Goal: Task Accomplishment & Management: Manage account settings

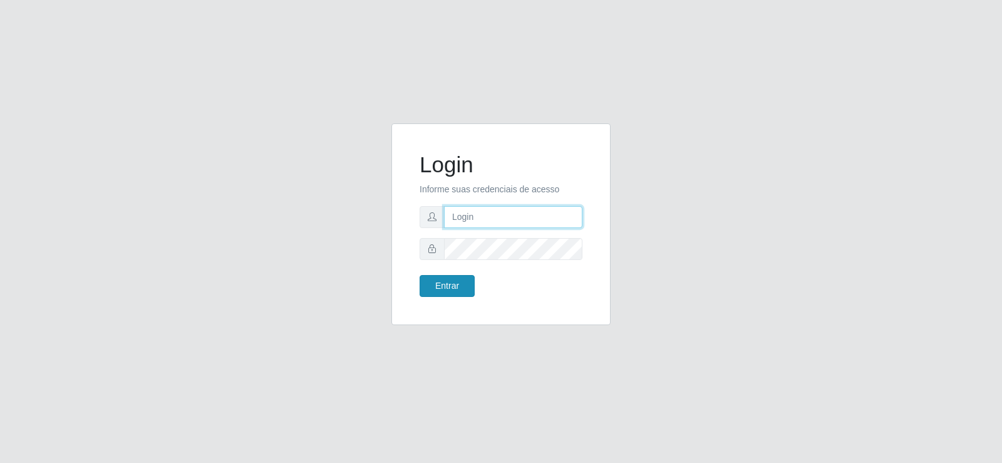
type input "[EMAIL_ADDRESS][DOMAIN_NAME]"
click at [443, 278] on button "Entrar" at bounding box center [446, 286] width 55 height 22
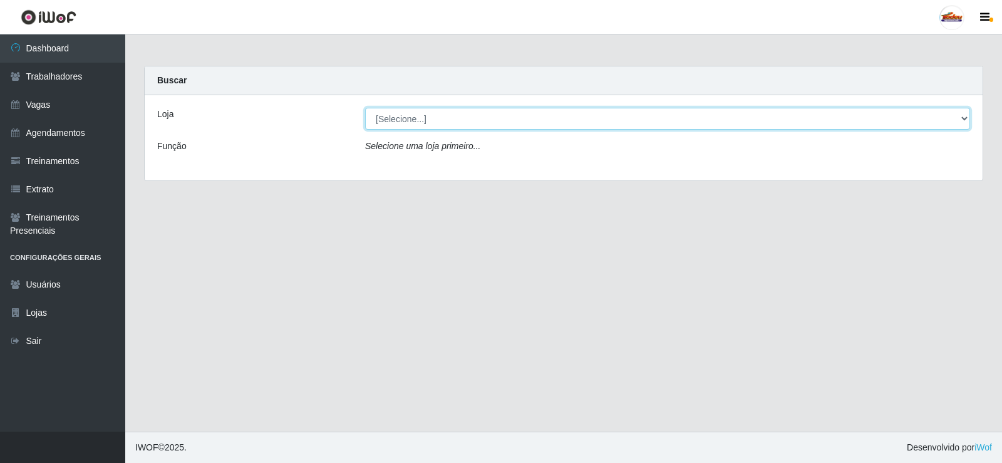
click at [460, 122] on select "[Selecione...] Supermercado Tadeu - [GEOGRAPHIC_DATA]" at bounding box center [667, 119] width 605 height 22
select select "195"
click at [365, 108] on select "[Selecione...] Supermercado Tadeu - [GEOGRAPHIC_DATA]" at bounding box center [667, 119] width 605 height 22
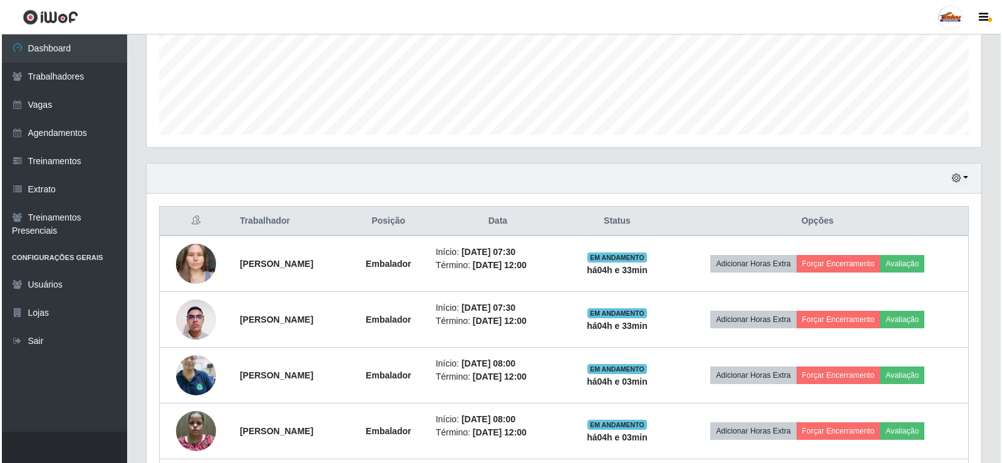
scroll to position [501, 0]
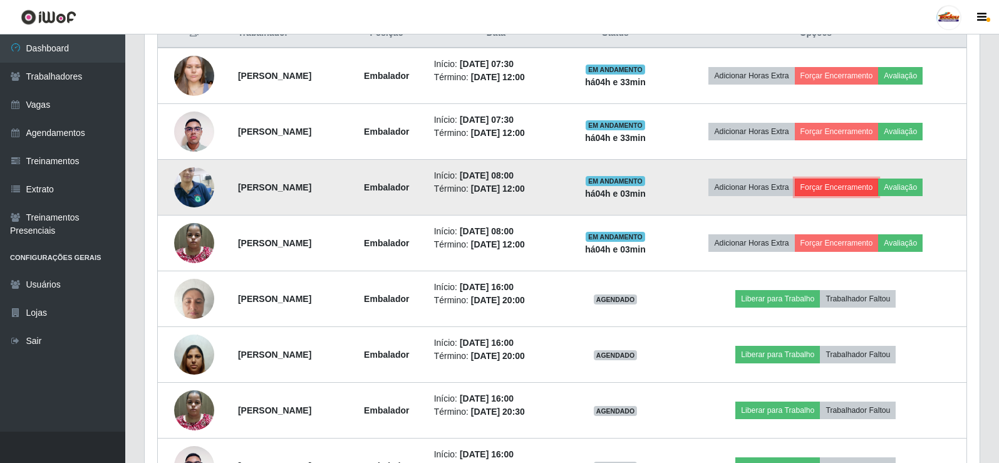
click at [843, 193] on button "Forçar Encerramento" at bounding box center [837, 187] width 84 height 18
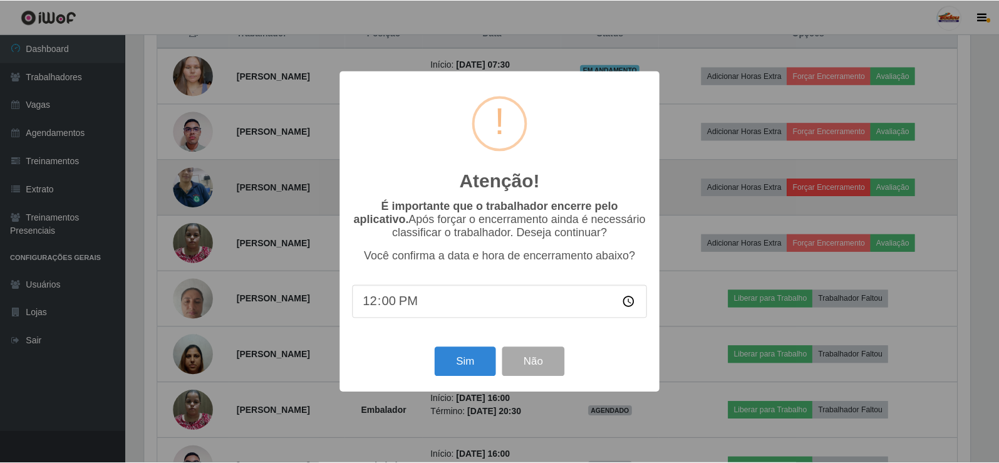
scroll to position [260, 828]
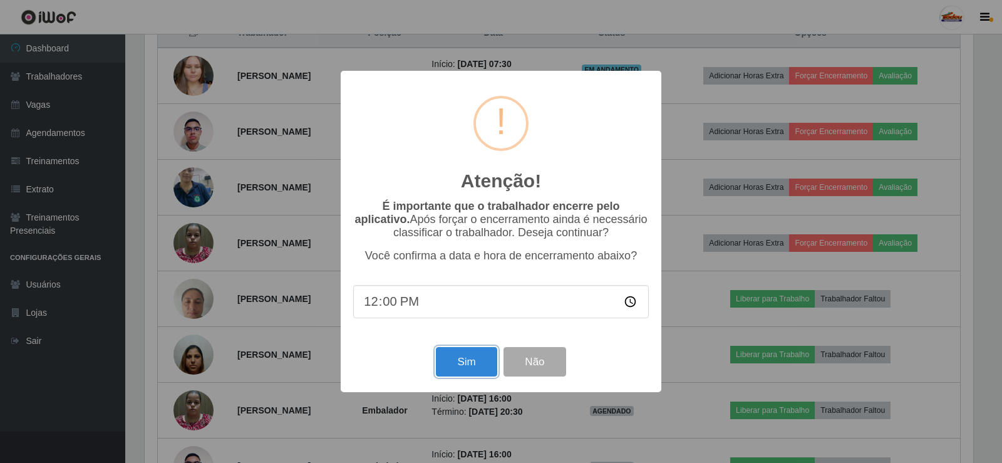
drag, startPoint x: 471, startPoint y: 361, endPoint x: 470, endPoint y: 368, distance: 6.3
click at [471, 366] on button "Sim" at bounding box center [466, 361] width 61 height 29
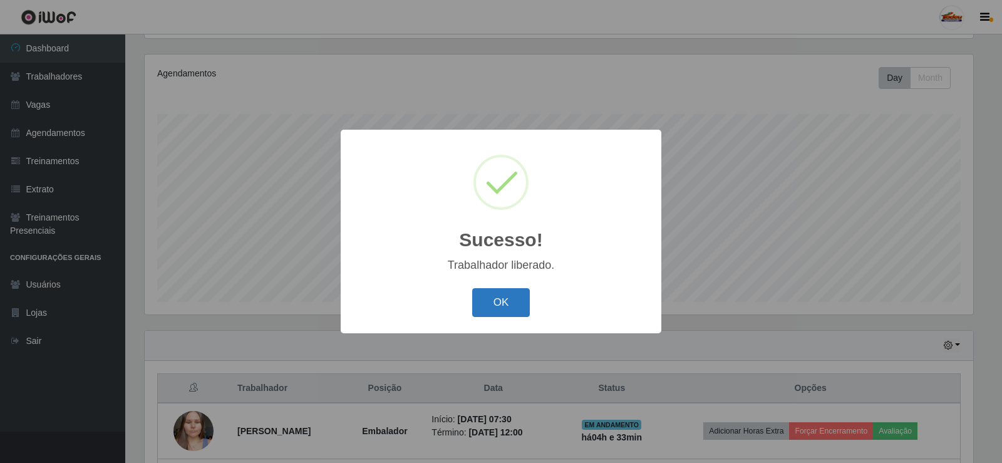
click at [516, 292] on button "OK" at bounding box center [501, 302] width 58 height 29
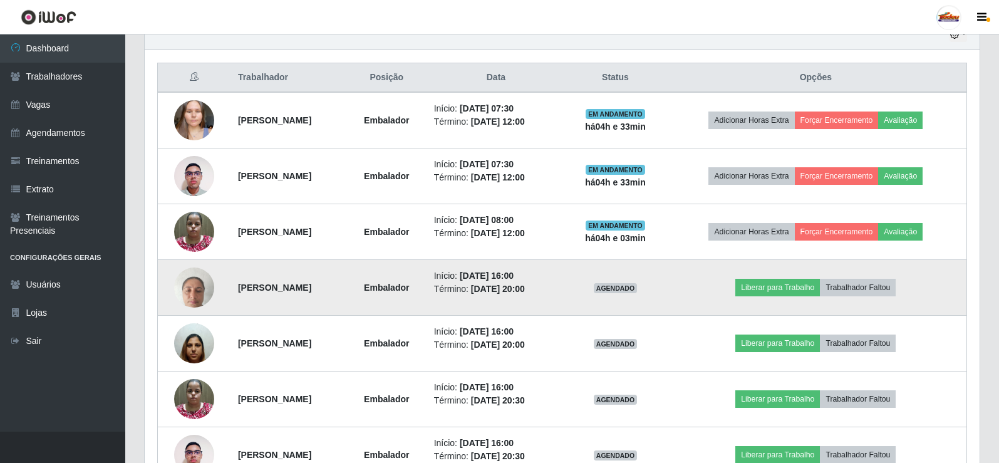
scroll to position [459, 0]
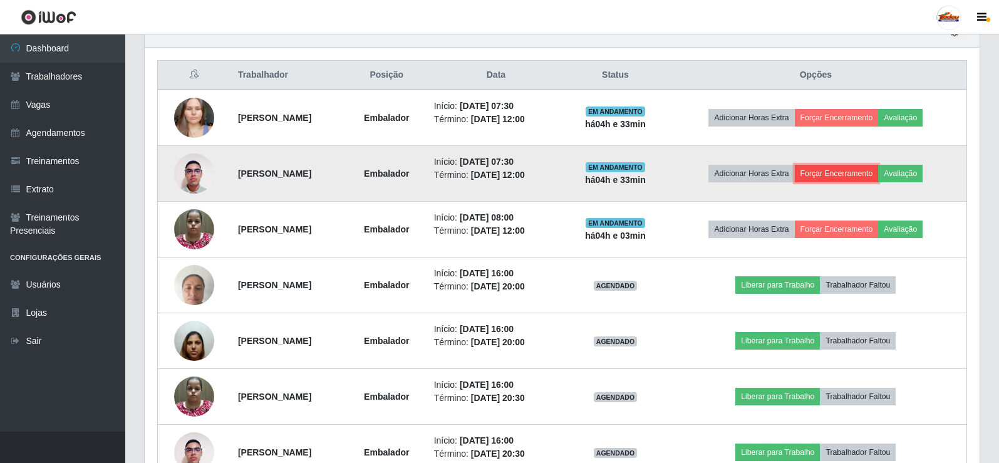
click at [862, 170] on button "Forçar Encerramento" at bounding box center [837, 174] width 84 height 18
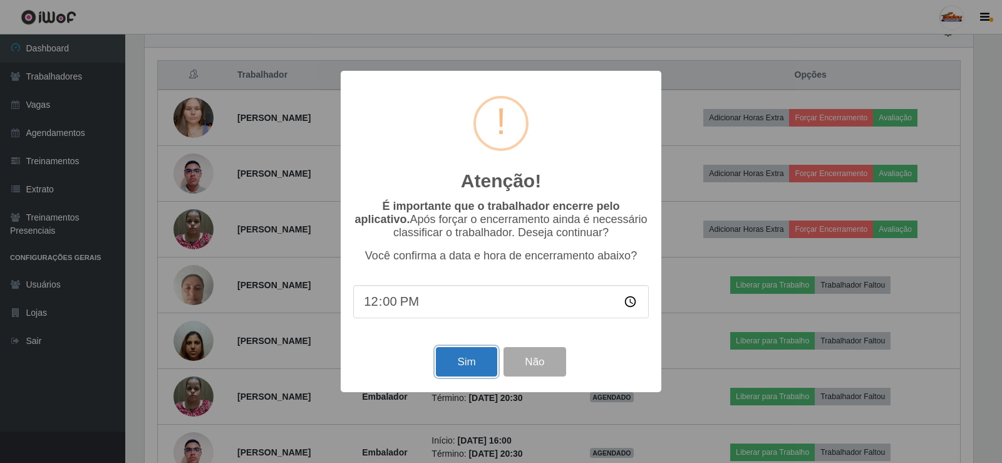
click at [460, 365] on button "Sim" at bounding box center [466, 361] width 61 height 29
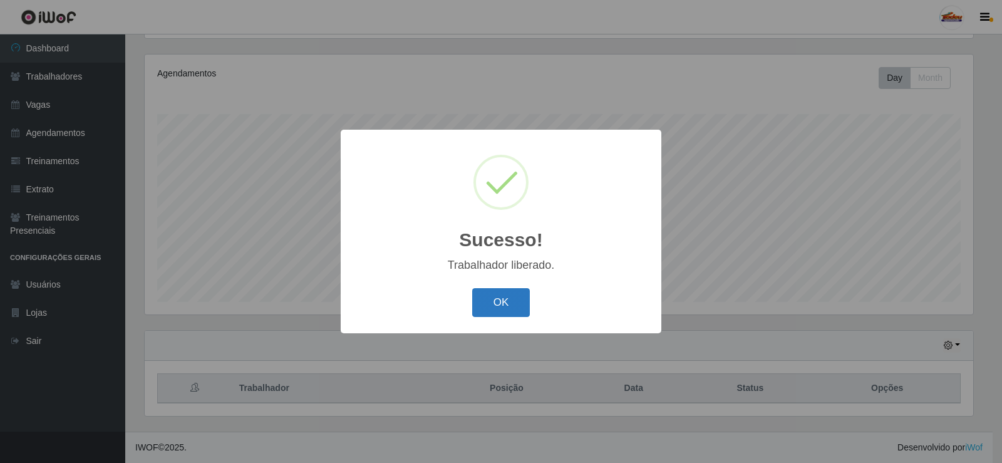
click at [491, 297] on button "OK" at bounding box center [501, 302] width 58 height 29
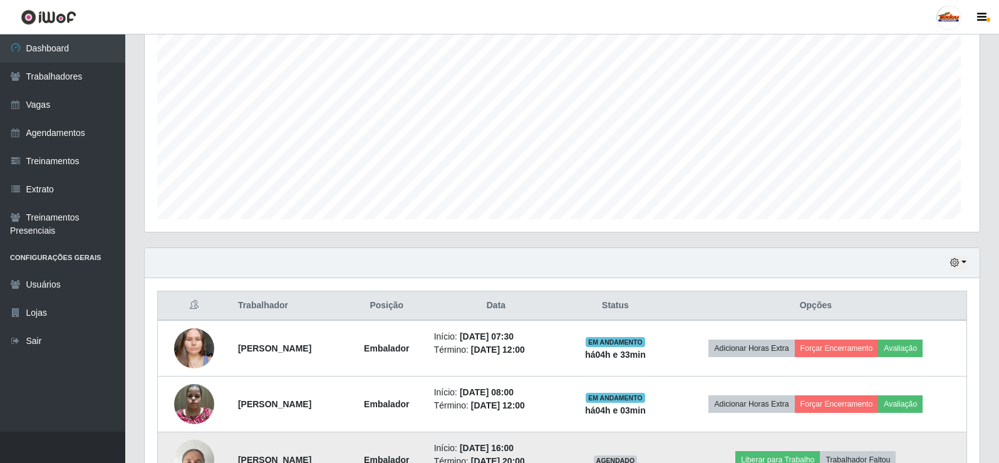
scroll to position [396, 0]
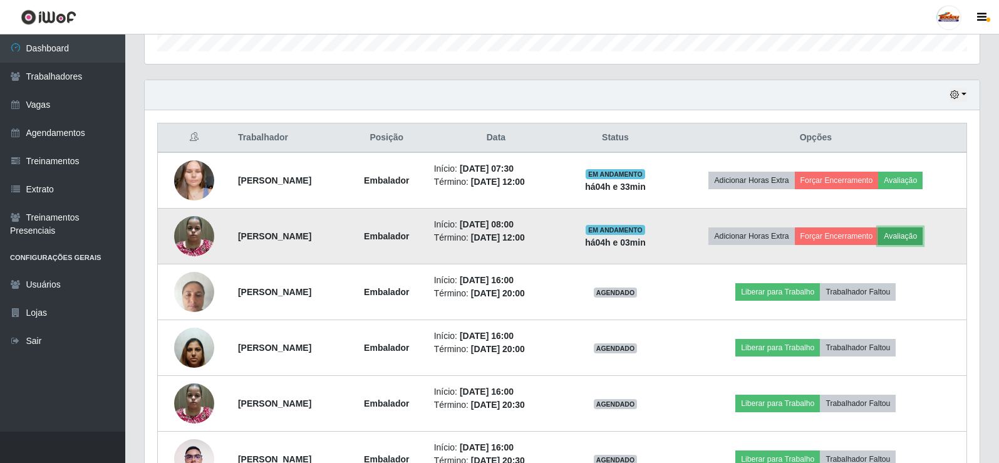
click at [908, 234] on button "Avaliação" at bounding box center [900, 236] width 44 height 18
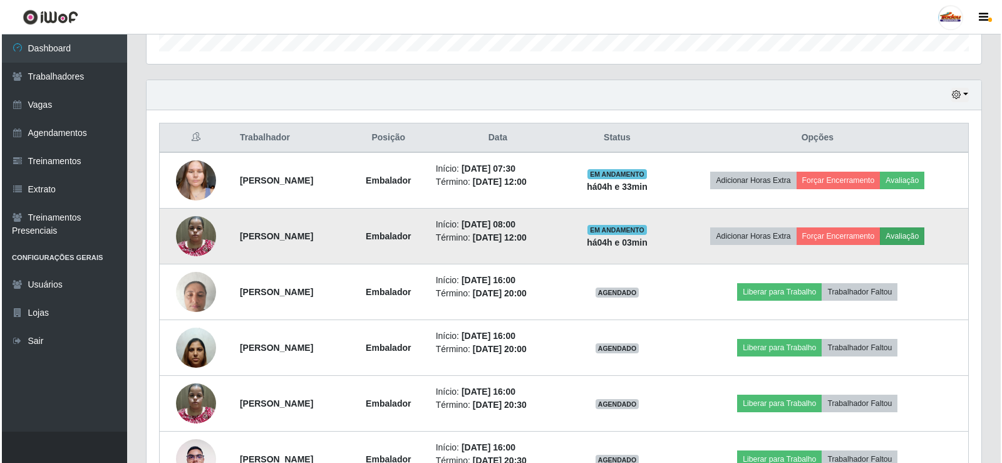
scroll to position [260, 828]
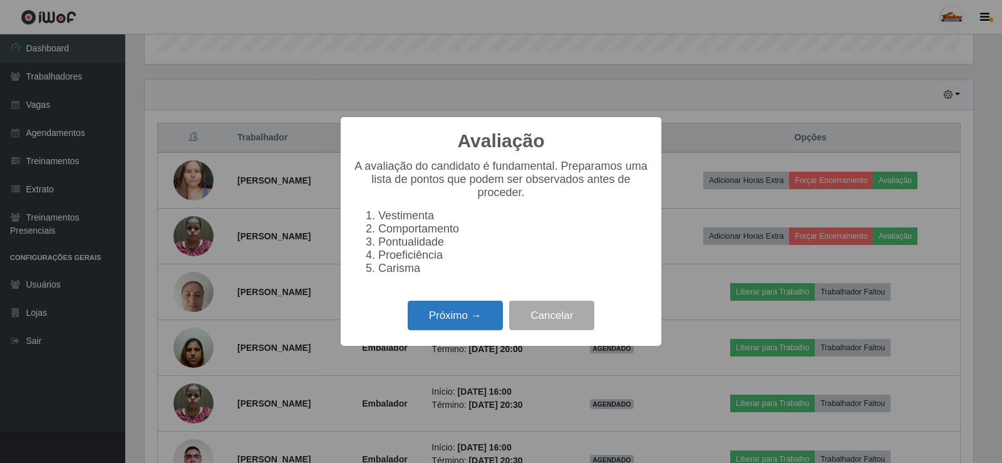
click at [453, 321] on button "Próximo →" at bounding box center [455, 315] width 95 height 29
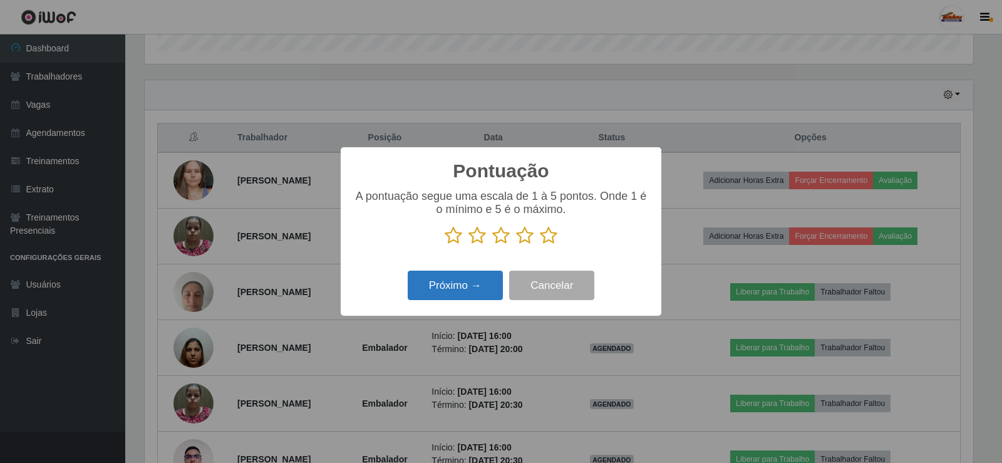
drag, startPoint x: 547, startPoint y: 238, endPoint x: 480, endPoint y: 273, distance: 76.2
click at [530, 243] on p at bounding box center [501, 235] width 296 height 19
click at [466, 277] on button "Próximo →" at bounding box center [455, 284] width 95 height 29
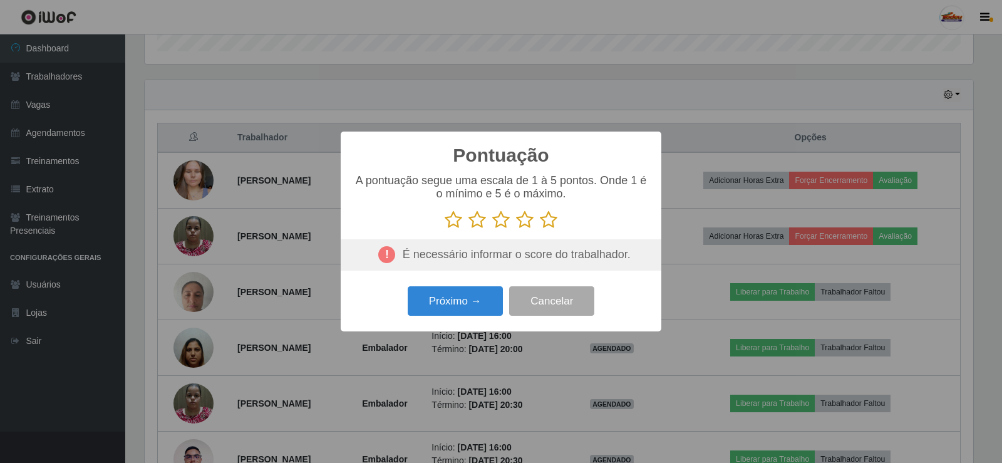
click at [553, 225] on icon at bounding box center [549, 219] width 18 height 19
click at [540, 229] on input "radio" at bounding box center [540, 229] width 0 height 0
drag, startPoint x: 552, startPoint y: 224, endPoint x: 544, endPoint y: 230, distance: 9.4
click at [550, 224] on icon at bounding box center [549, 219] width 18 height 19
click at [540, 229] on input "radio" at bounding box center [540, 229] width 0 height 0
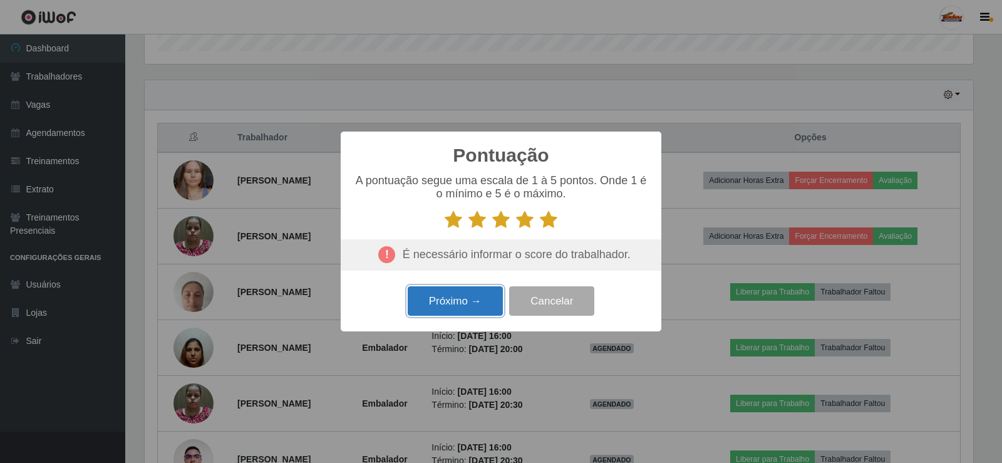
click at [443, 307] on button "Próximo →" at bounding box center [455, 300] width 95 height 29
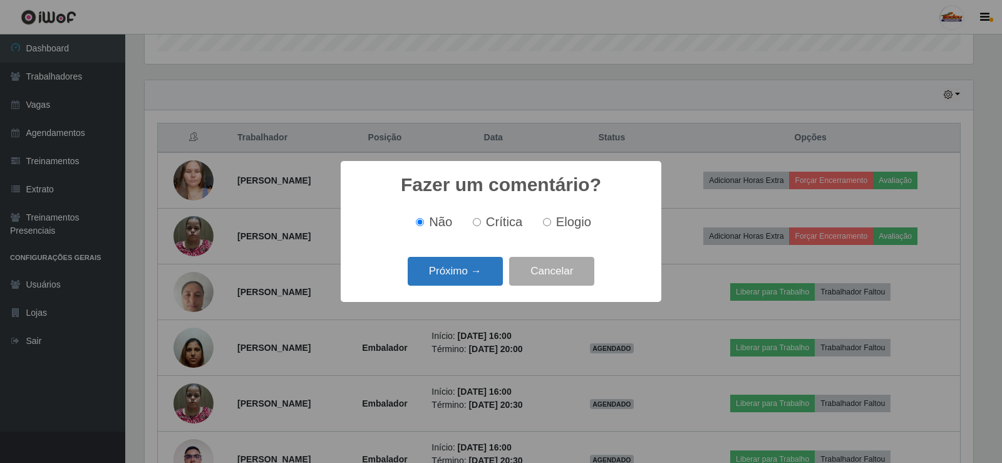
click at [481, 282] on button "Próximo →" at bounding box center [455, 271] width 95 height 29
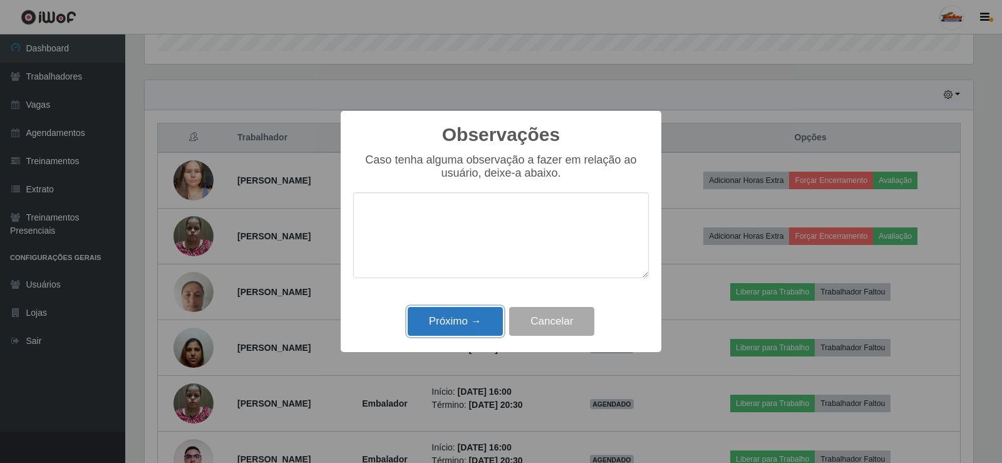
click at [470, 321] on button "Próximo →" at bounding box center [455, 321] width 95 height 29
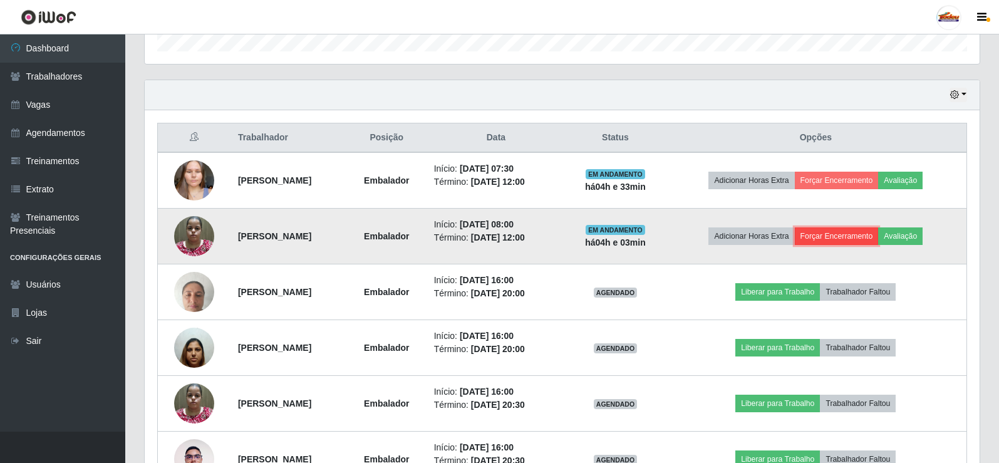
drag, startPoint x: 841, startPoint y: 237, endPoint x: 835, endPoint y: 243, distance: 8.4
click at [835, 243] on button "Forçar Encerramento" at bounding box center [837, 236] width 84 height 18
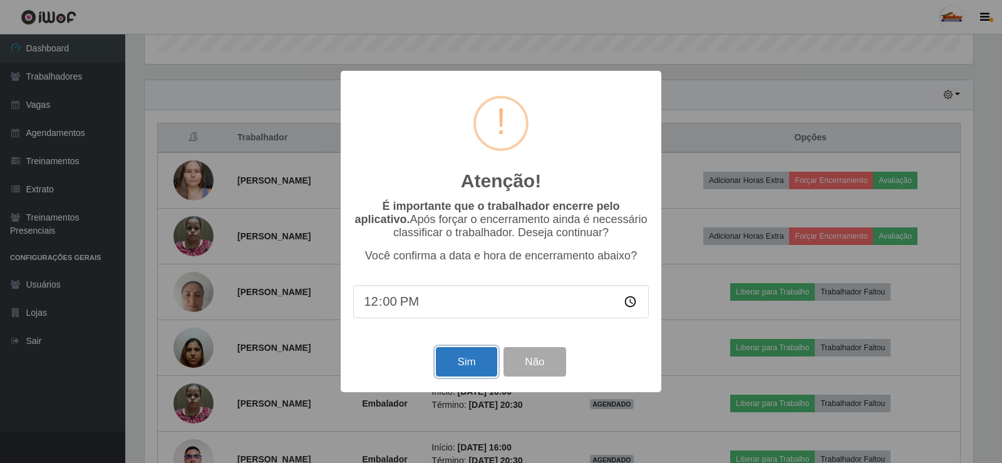
click at [454, 369] on button "Sim" at bounding box center [466, 361] width 61 height 29
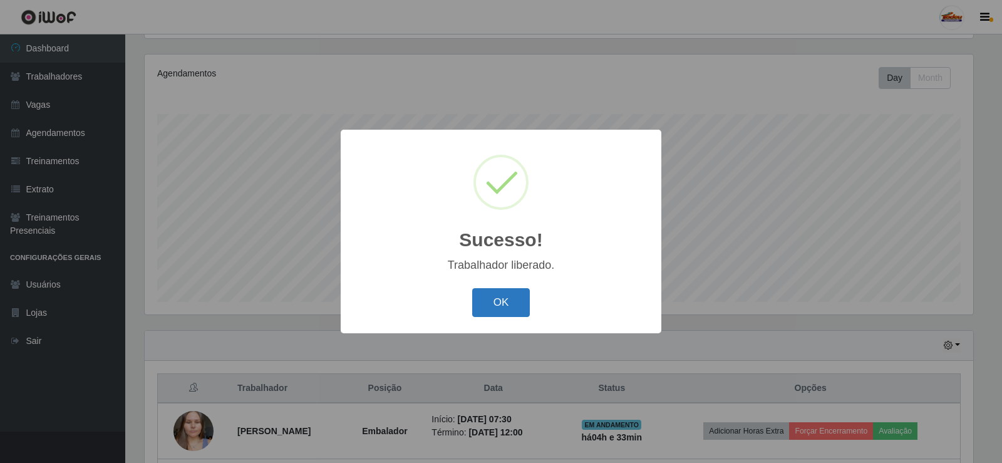
click at [489, 301] on button "OK" at bounding box center [501, 302] width 58 height 29
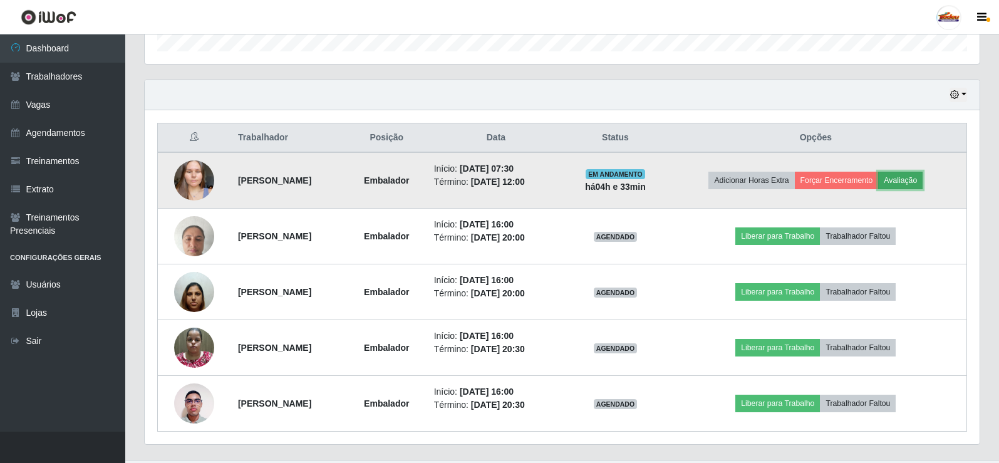
click at [914, 185] on button "Avaliação" at bounding box center [900, 181] width 44 height 18
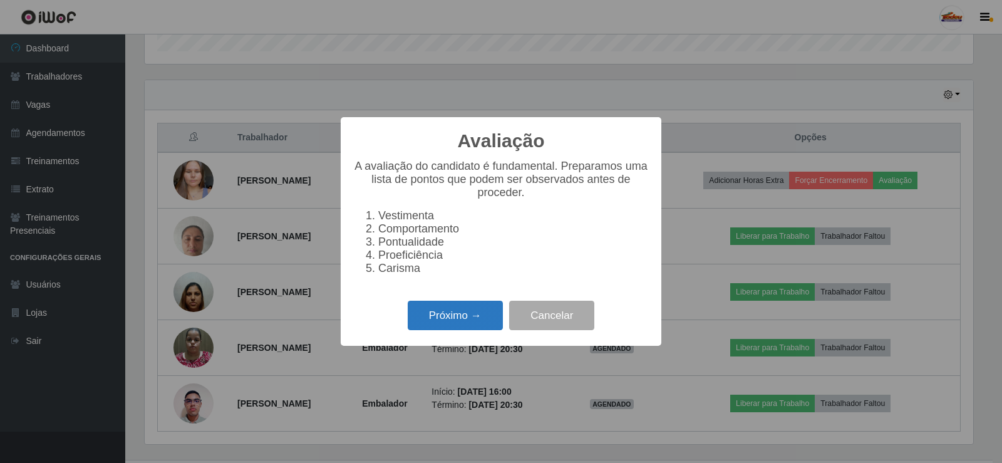
click at [466, 314] on button "Próximo →" at bounding box center [455, 315] width 95 height 29
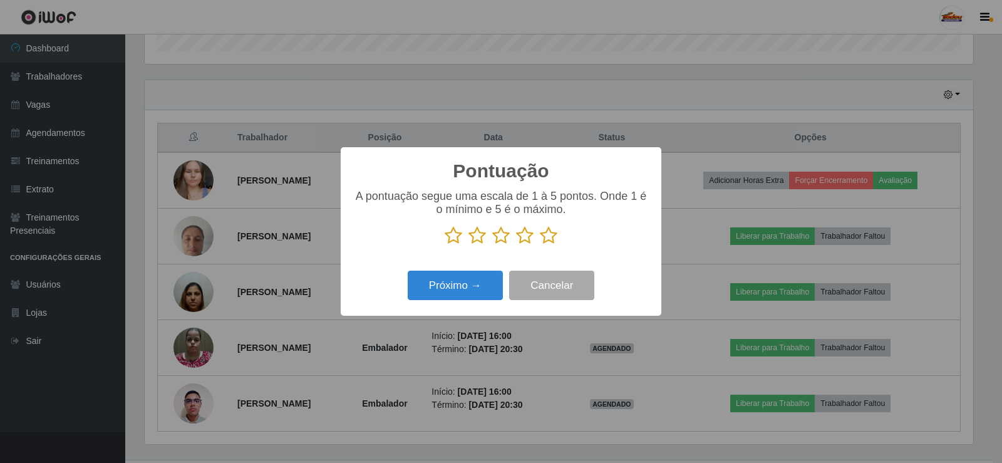
drag, startPoint x: 547, startPoint y: 239, endPoint x: 532, endPoint y: 252, distance: 20.4
click at [547, 239] on icon at bounding box center [549, 235] width 18 height 19
click at [540, 245] on input "radio" at bounding box center [540, 245] width 0 height 0
click at [496, 288] on button "Próximo →" at bounding box center [455, 284] width 95 height 29
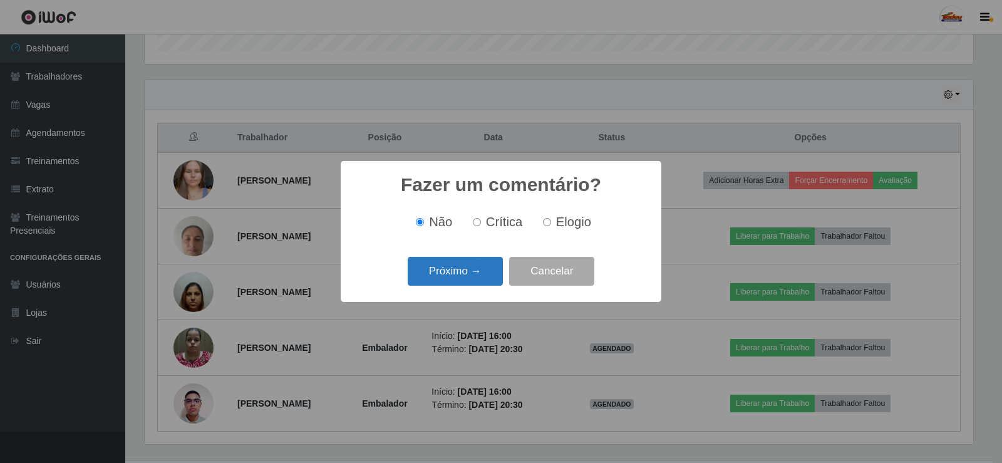
click at [462, 273] on button "Próximo →" at bounding box center [455, 271] width 95 height 29
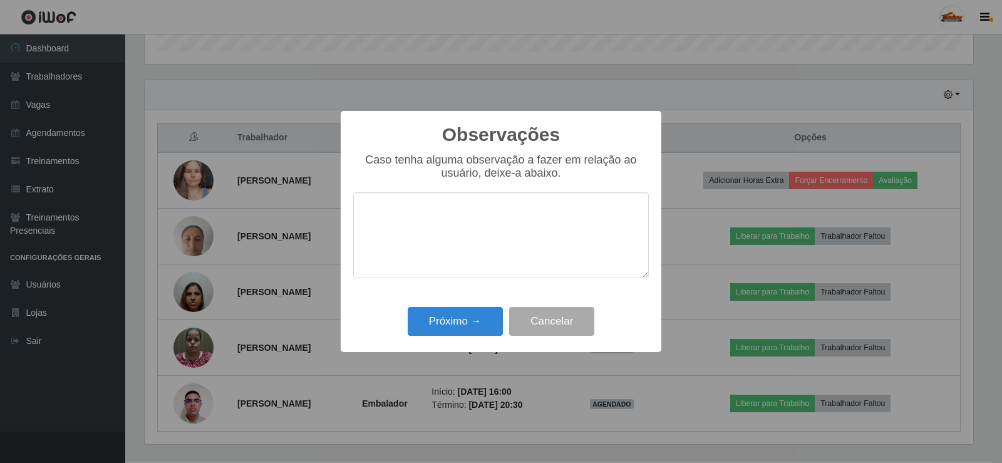
click at [480, 339] on div "Próximo → Cancelar" at bounding box center [501, 321] width 296 height 36
click at [474, 325] on button "Próximo →" at bounding box center [455, 321] width 95 height 29
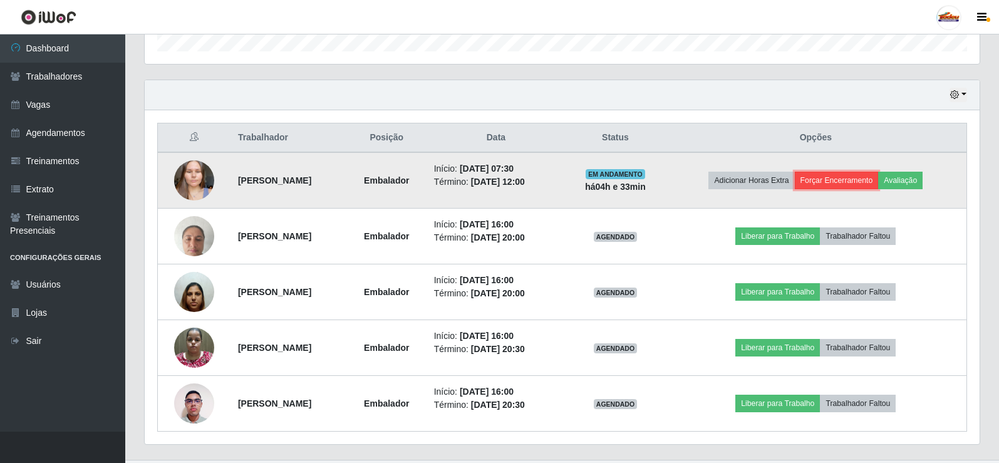
click at [831, 183] on button "Forçar Encerramento" at bounding box center [837, 181] width 84 height 18
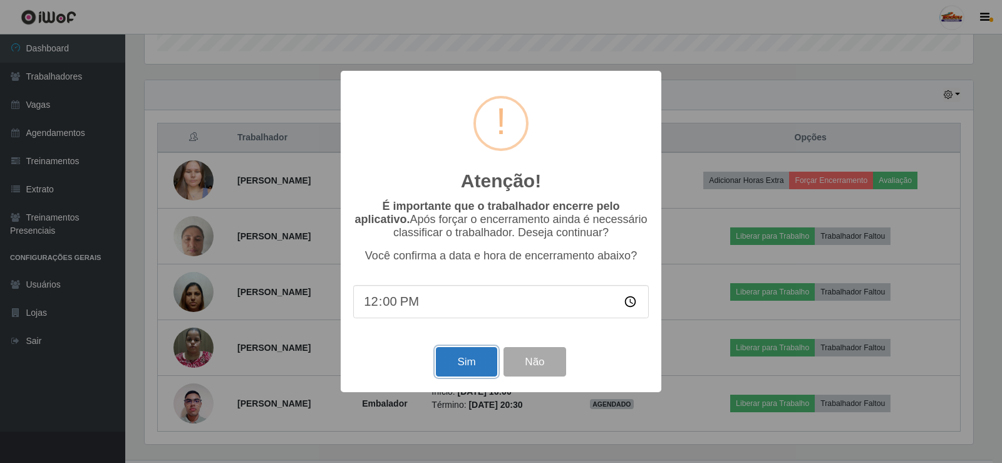
click at [472, 372] on button "Sim" at bounding box center [466, 361] width 61 height 29
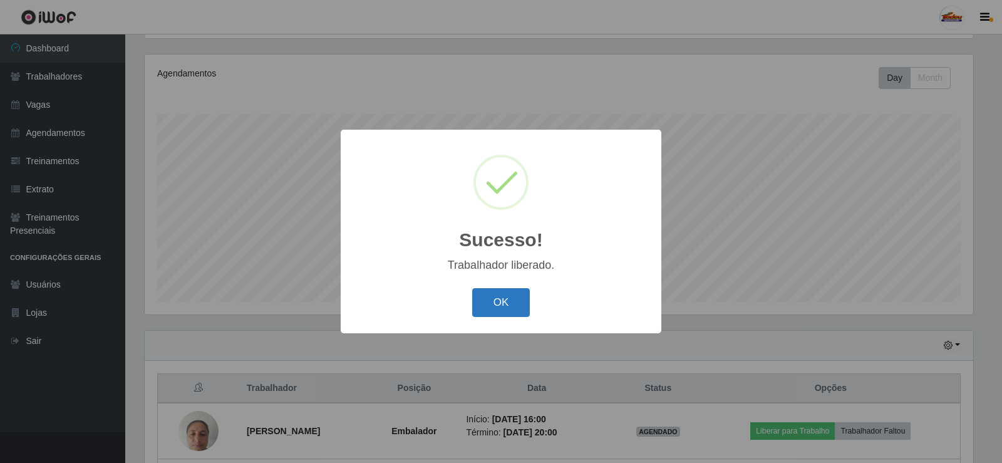
click at [497, 301] on button "OK" at bounding box center [501, 302] width 58 height 29
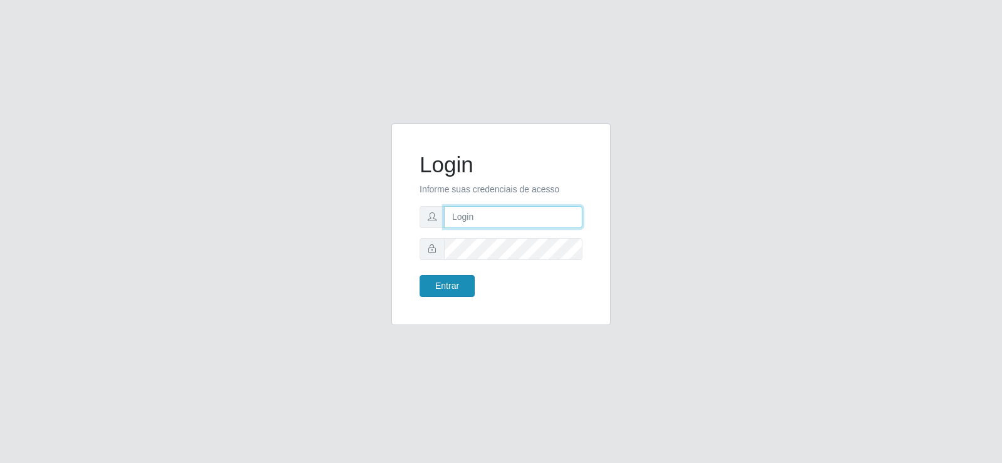
type input "[EMAIL_ADDRESS][DOMAIN_NAME]"
click at [463, 287] on button "Entrar" at bounding box center [446, 286] width 55 height 22
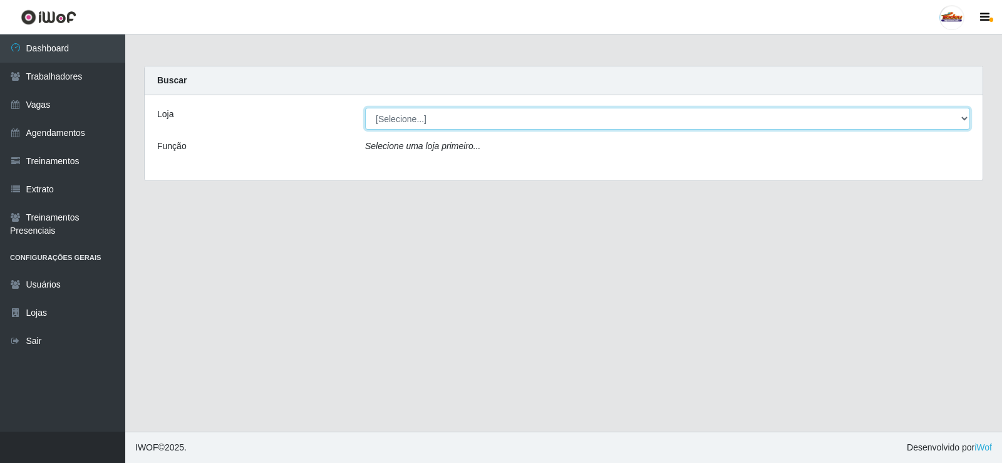
click at [480, 116] on select "[Selecione...] Supermercado Tadeu - [GEOGRAPHIC_DATA]" at bounding box center [667, 119] width 605 height 22
select select "195"
click at [365, 108] on select "[Selecione...] Supermercado Tadeu - [GEOGRAPHIC_DATA]" at bounding box center [667, 119] width 605 height 22
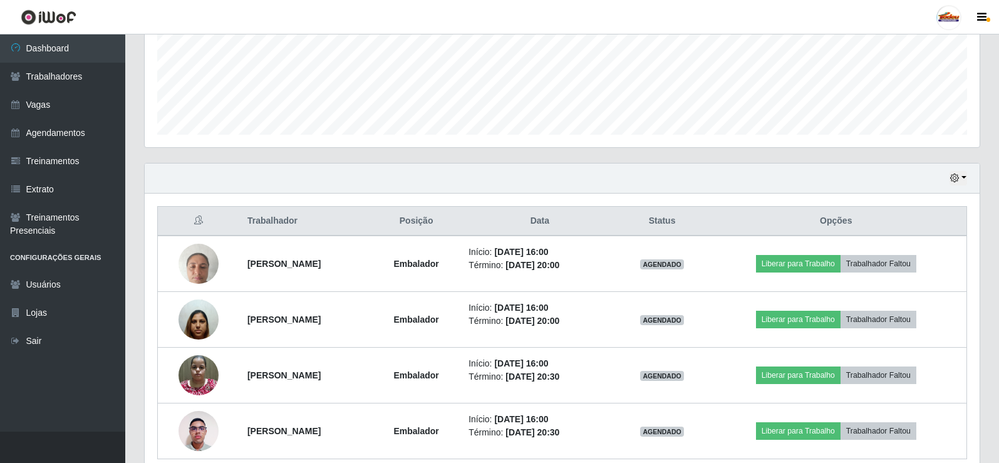
scroll to position [369, 0]
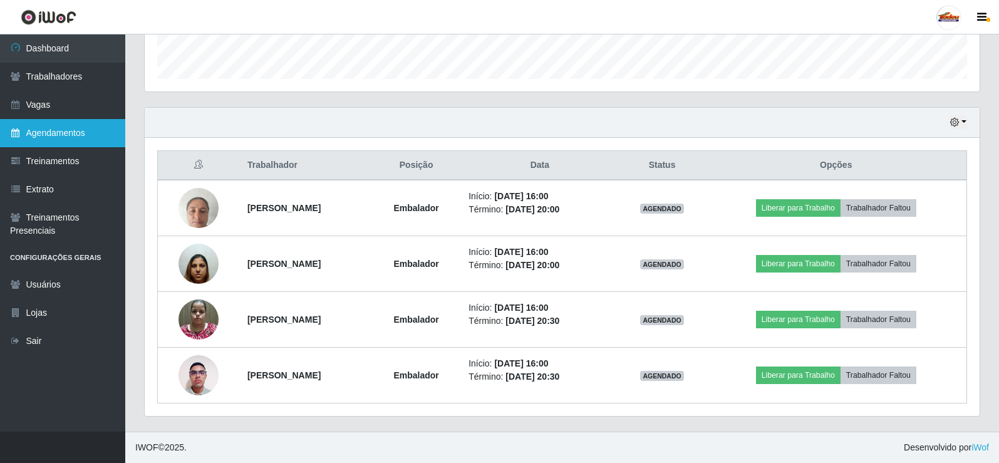
click at [81, 129] on link "Agendamentos" at bounding box center [62, 133] width 125 height 28
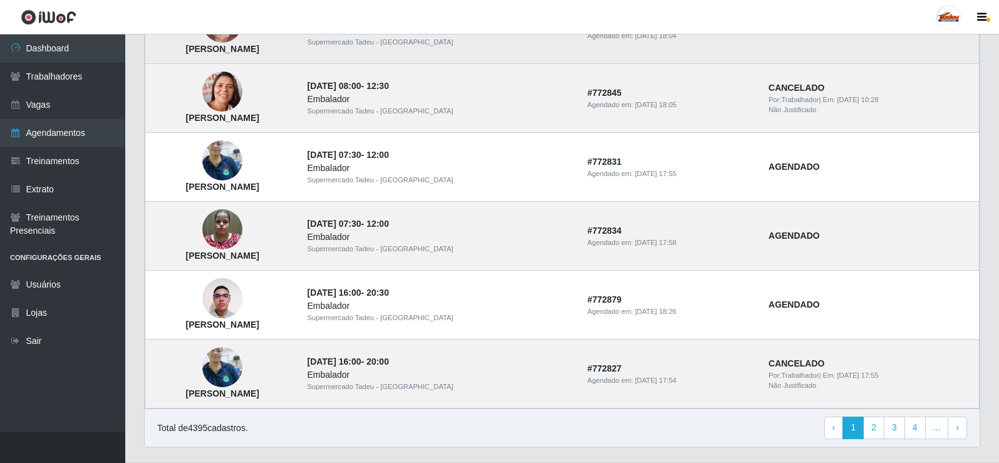
scroll to position [814, 0]
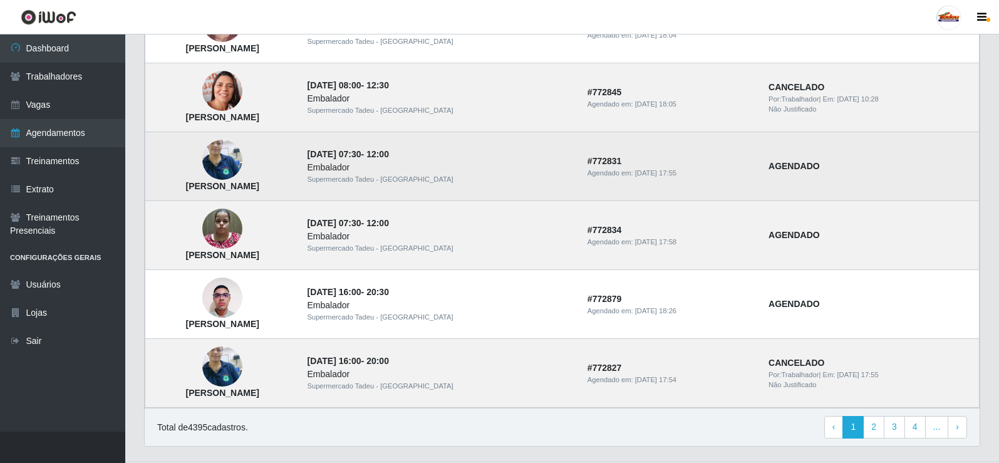
click at [242, 152] on img at bounding box center [222, 159] width 40 height 53
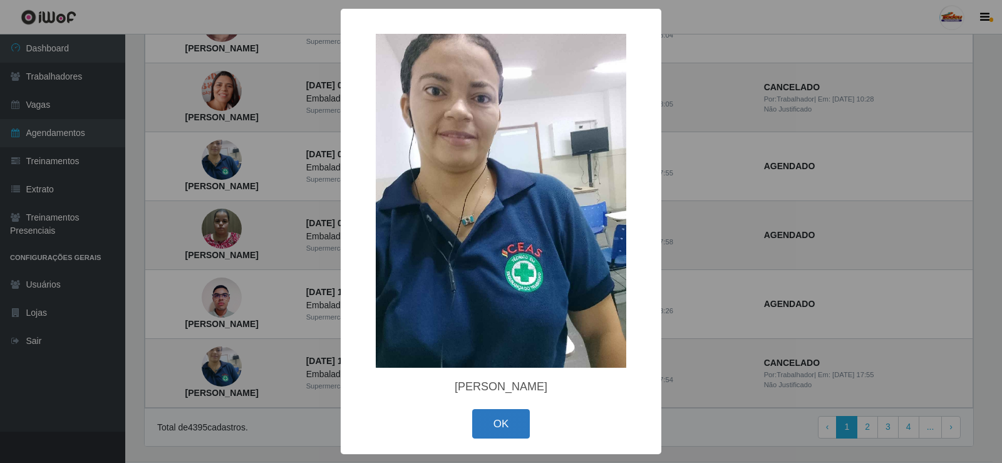
click at [511, 419] on button "OK" at bounding box center [501, 423] width 58 height 29
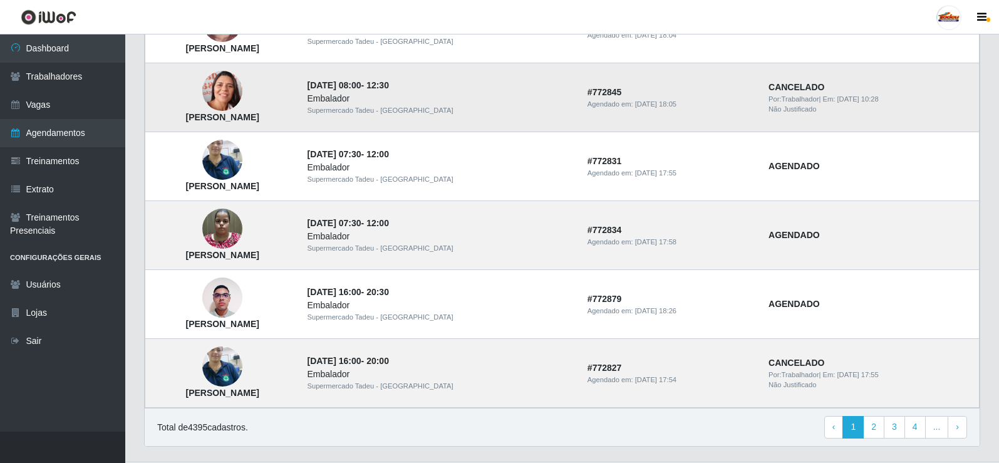
click at [242, 95] on img at bounding box center [222, 91] width 40 height 51
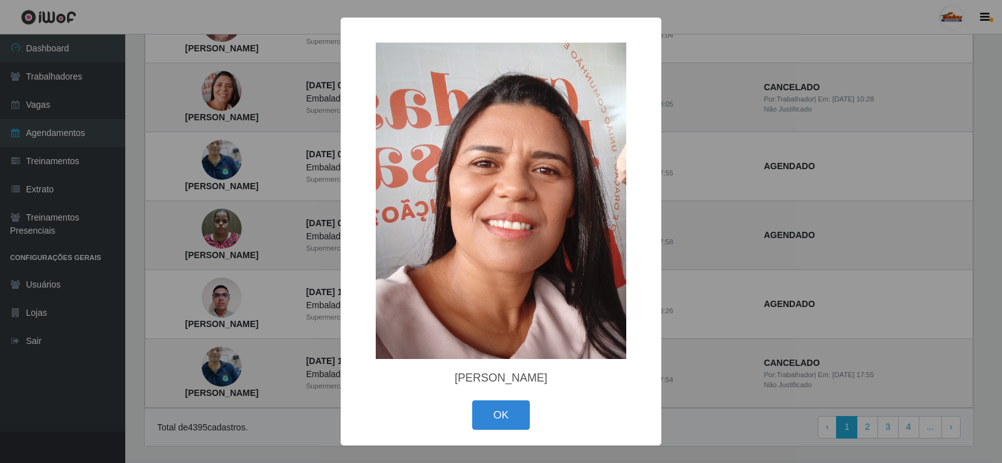
drag, startPoint x: 270, startPoint y: 95, endPoint x: 249, endPoint y: 84, distance: 24.1
click at [271, 95] on div "× Raquel Silva Lima Rodrigues OK Cancel" at bounding box center [501, 231] width 1002 height 463
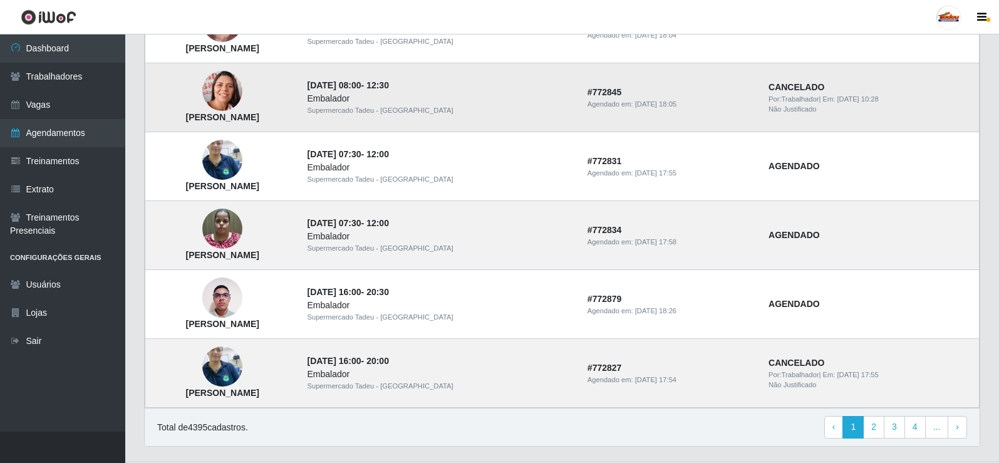
click at [242, 91] on img at bounding box center [222, 91] width 40 height 51
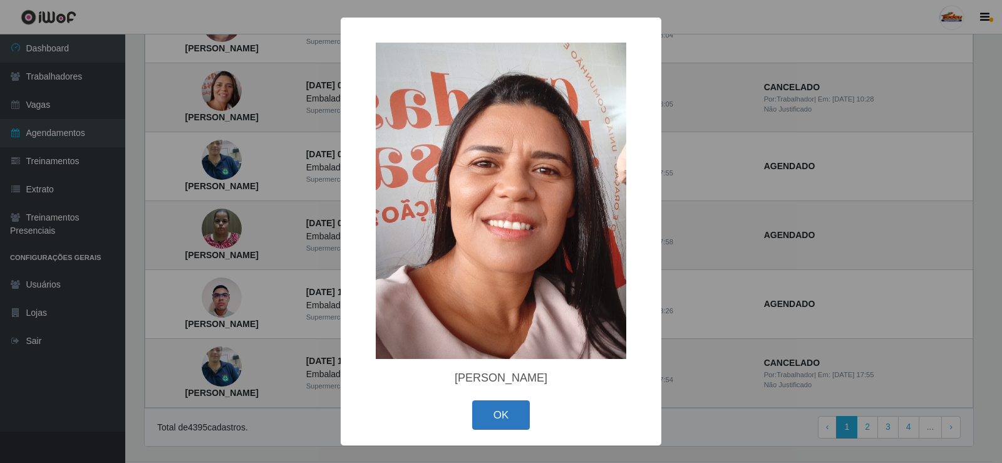
click at [493, 406] on button "OK" at bounding box center [501, 414] width 58 height 29
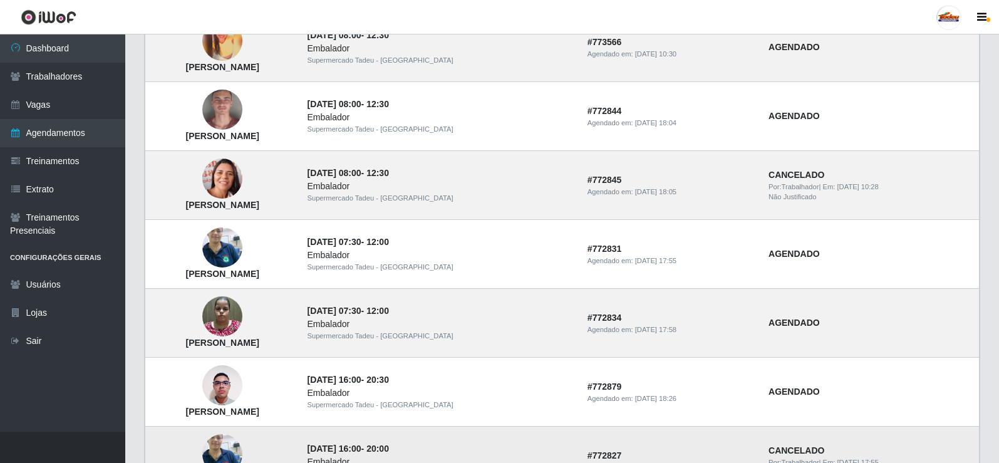
scroll to position [845, 0]
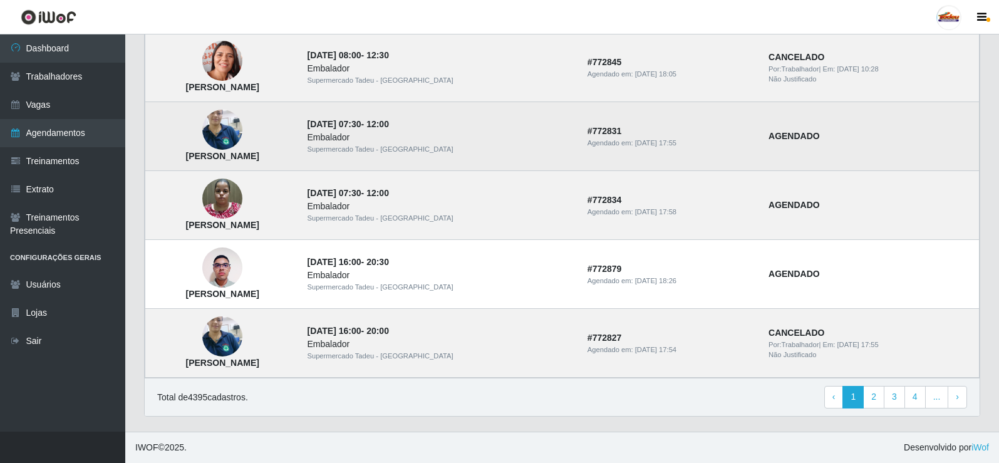
click at [242, 121] on img at bounding box center [222, 129] width 40 height 53
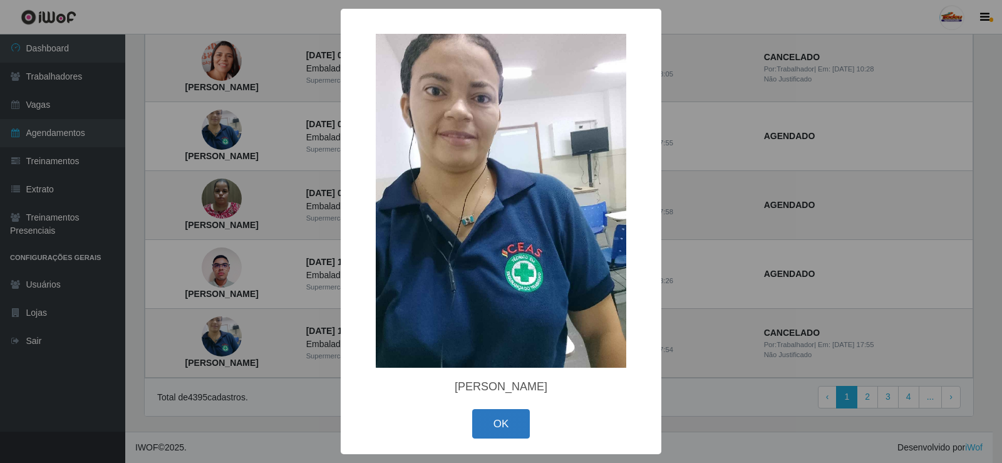
click at [515, 421] on button "OK" at bounding box center [501, 423] width 58 height 29
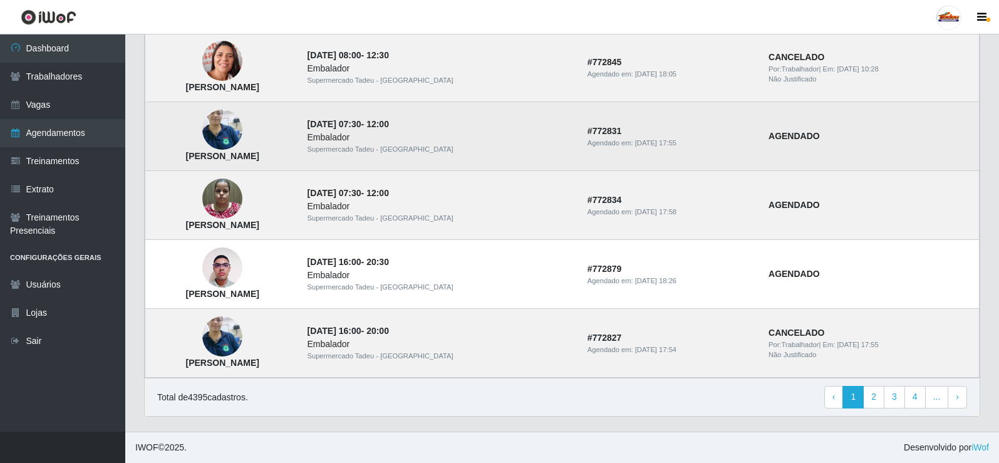
drag, startPoint x: 411, startPoint y: 141, endPoint x: 424, endPoint y: 141, distance: 12.5
click at [300, 141] on td "[PERSON_NAME]" at bounding box center [222, 136] width 155 height 69
drag, startPoint x: 249, startPoint y: 133, endPoint x: 279, endPoint y: 131, distance: 29.5
click at [259, 134] on td "[PERSON_NAME]" at bounding box center [222, 136] width 155 height 69
click at [242, 125] on img at bounding box center [222, 129] width 40 height 53
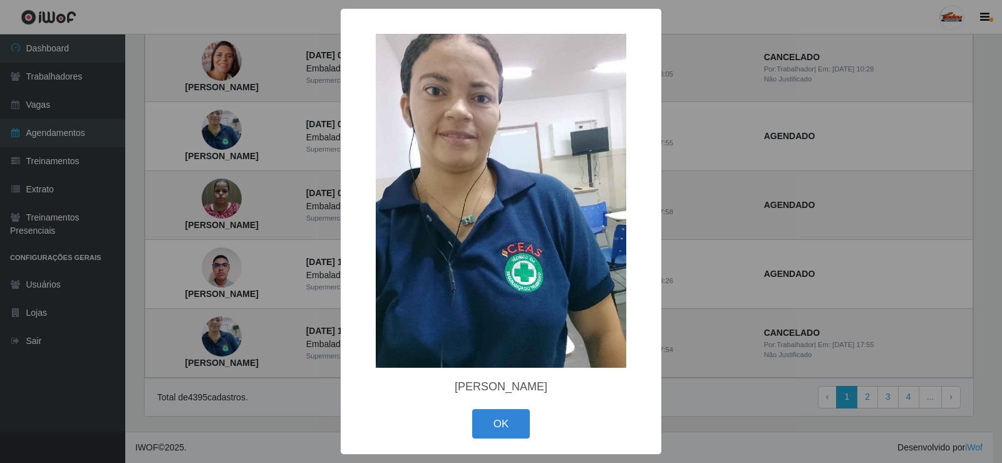
click at [386, 209] on img at bounding box center [501, 201] width 250 height 334
click at [487, 430] on button "OK" at bounding box center [501, 423] width 58 height 29
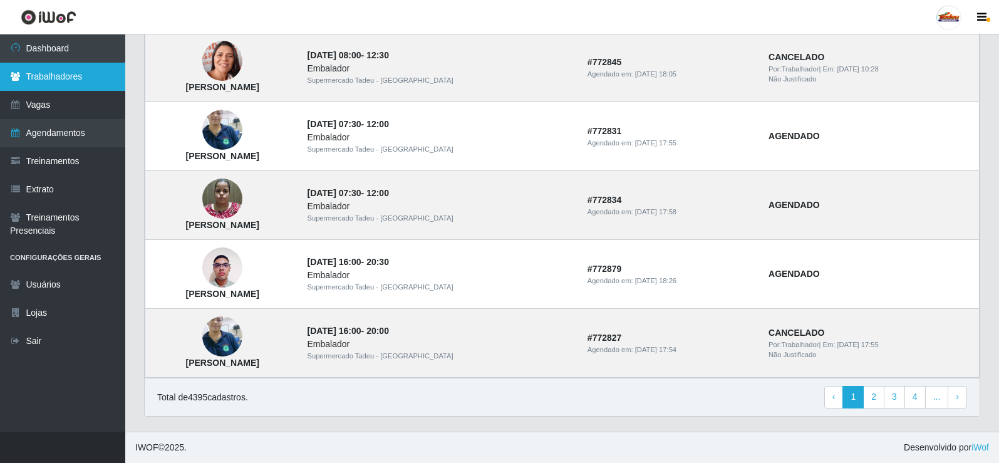
click at [87, 74] on link "Trabalhadores" at bounding box center [62, 77] width 125 height 28
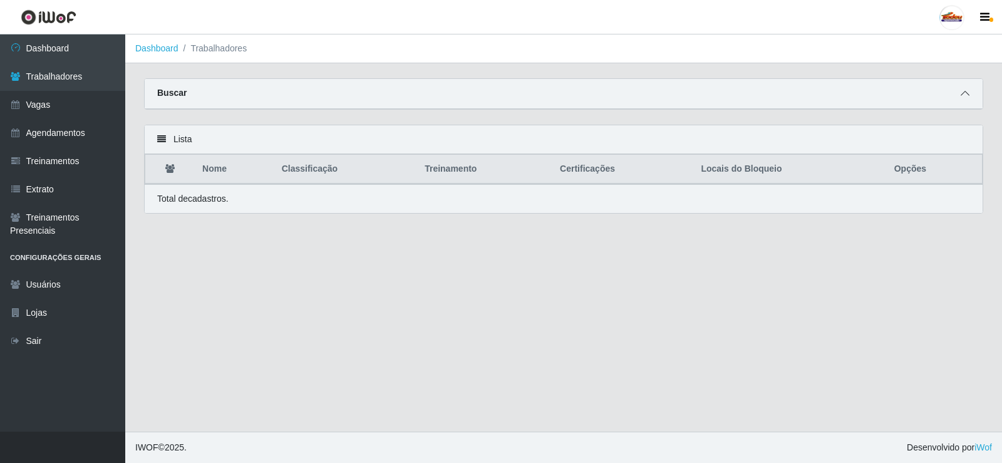
click at [964, 93] on icon at bounding box center [964, 93] width 9 height 9
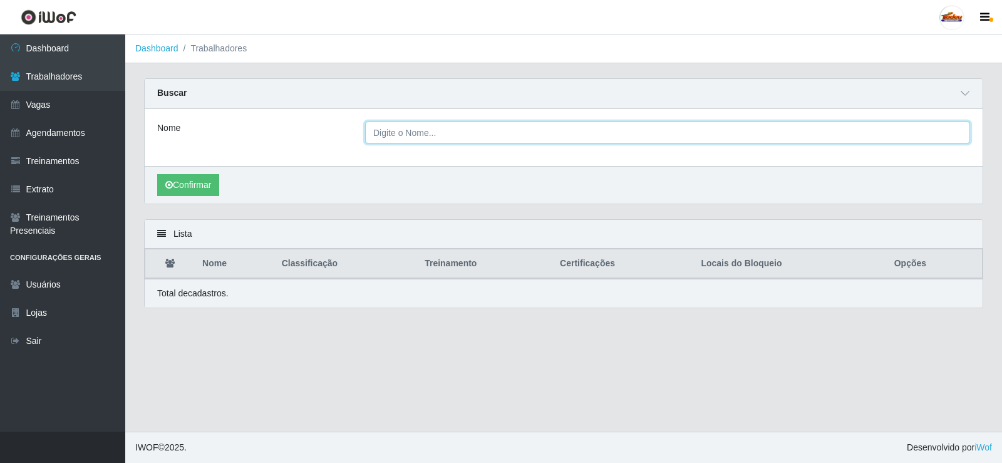
click at [420, 135] on input "Nome" at bounding box center [667, 132] width 605 height 22
type input "eliane"
click at [157, 174] on button "Confirmar" at bounding box center [188, 185] width 62 height 22
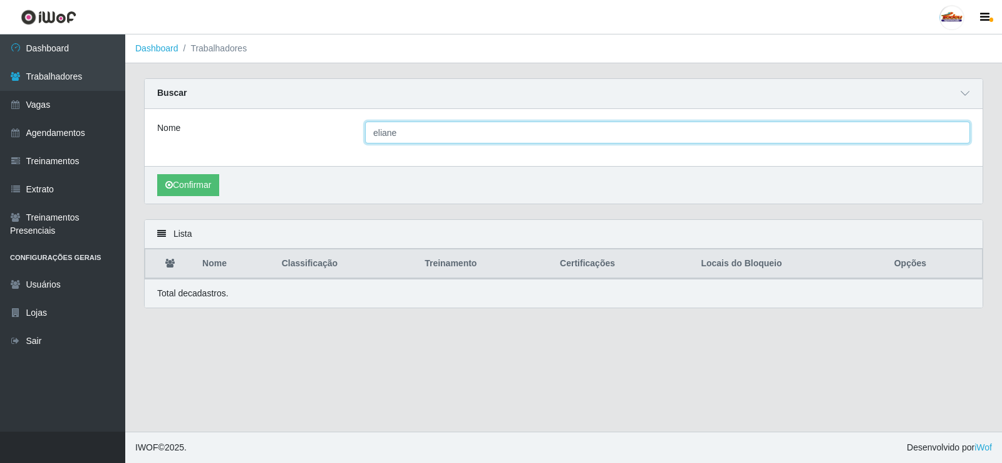
click at [157, 174] on button "Confirmar" at bounding box center [188, 185] width 62 height 22
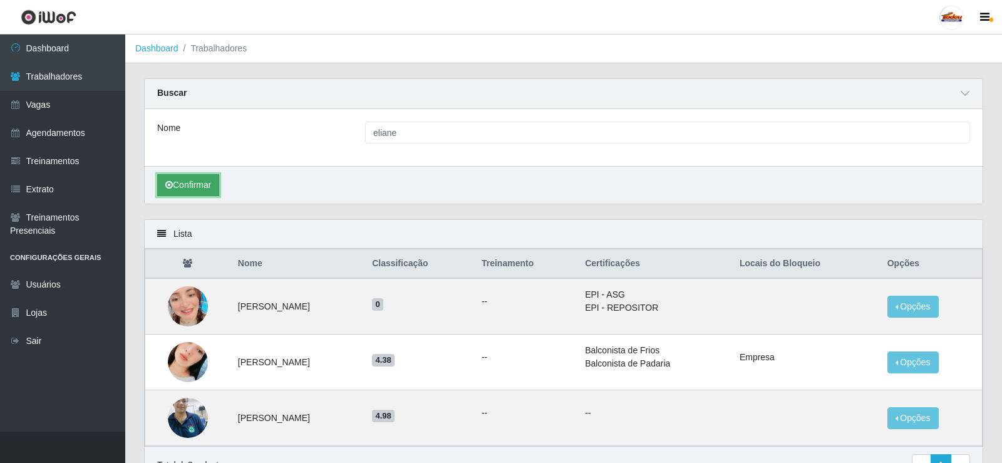
click at [160, 183] on button "Confirmar" at bounding box center [188, 185] width 62 height 22
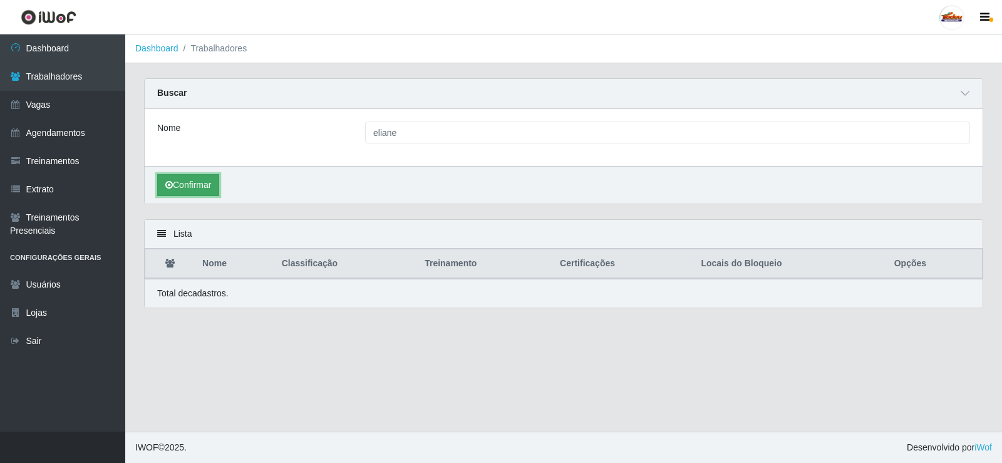
click at [204, 181] on button "Confirmar" at bounding box center [188, 185] width 62 height 22
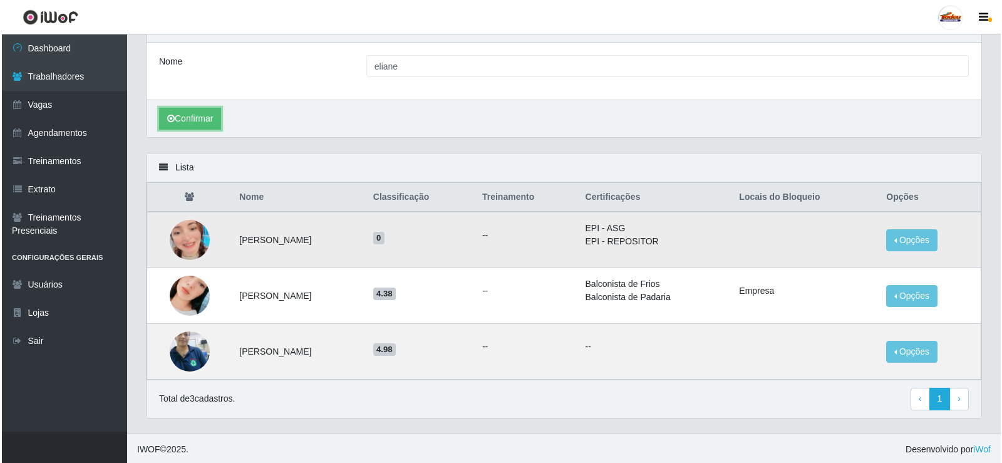
scroll to position [69, 0]
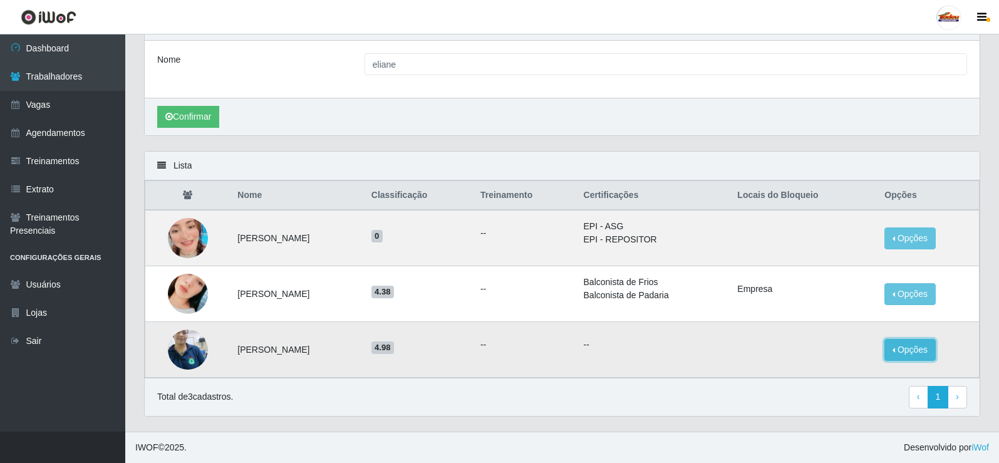
click at [912, 349] on button "Opções" at bounding box center [909, 350] width 51 height 22
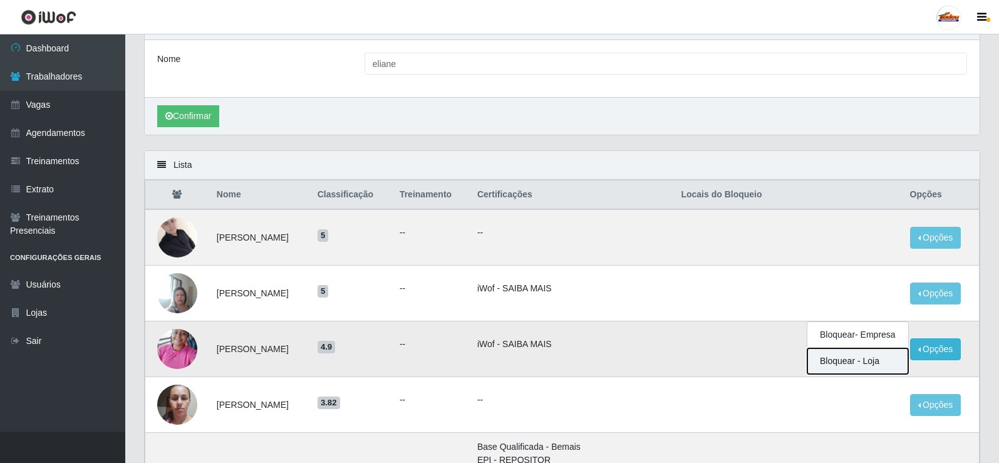
click at [873, 362] on button "Bloquear - Loja" at bounding box center [857, 361] width 101 height 26
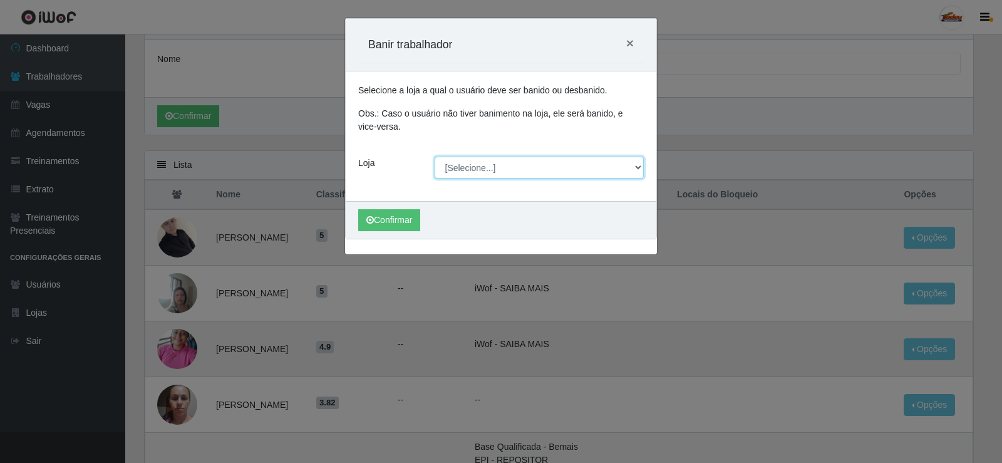
click at [474, 157] on select "[Selecione...] Supermercado Tadeu - [GEOGRAPHIC_DATA]" at bounding box center [540, 168] width 210 height 22
select select "195"
click at [435, 157] on select "[Selecione...] Supermercado Tadeu - [GEOGRAPHIC_DATA]" at bounding box center [540, 168] width 210 height 22
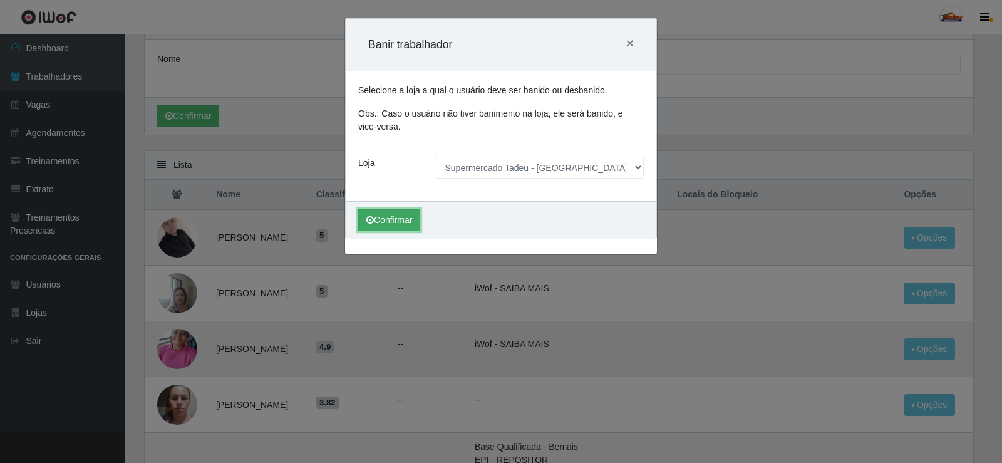
click at [404, 215] on button "Confirmar" at bounding box center [389, 220] width 62 height 22
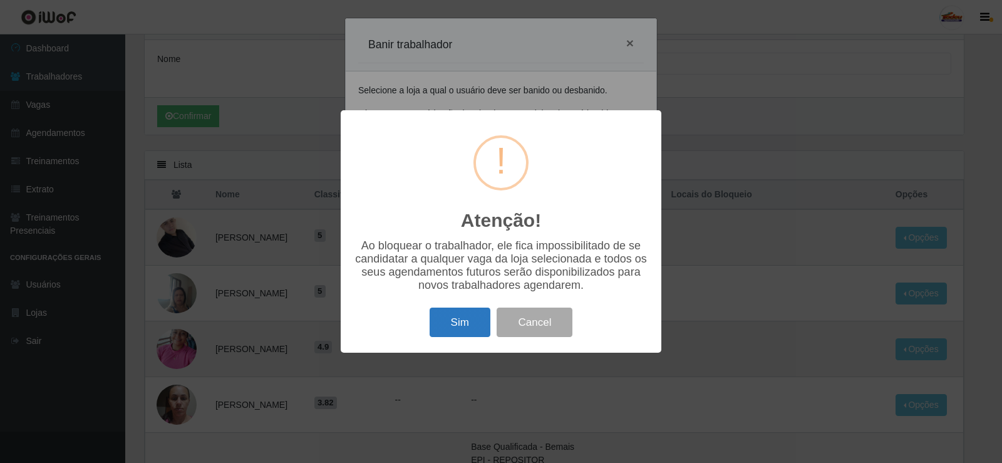
click at [441, 316] on button "Sim" at bounding box center [460, 321] width 61 height 29
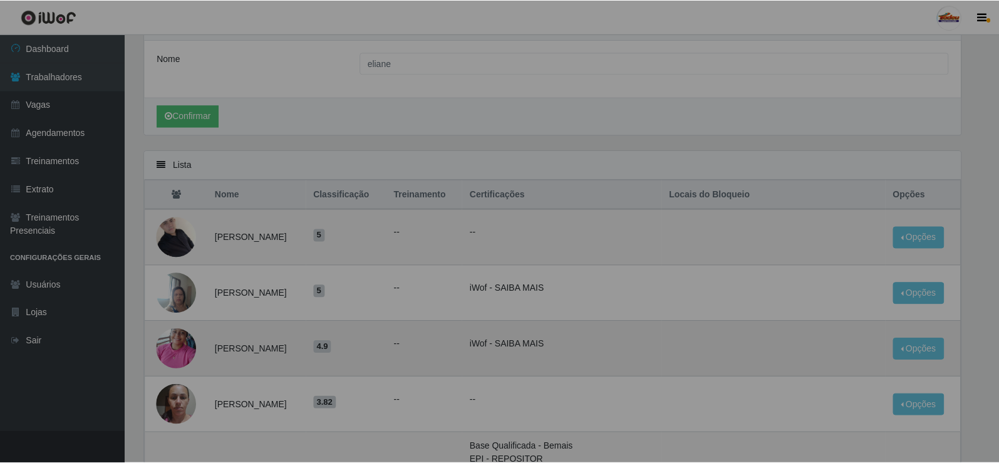
scroll to position [0, 0]
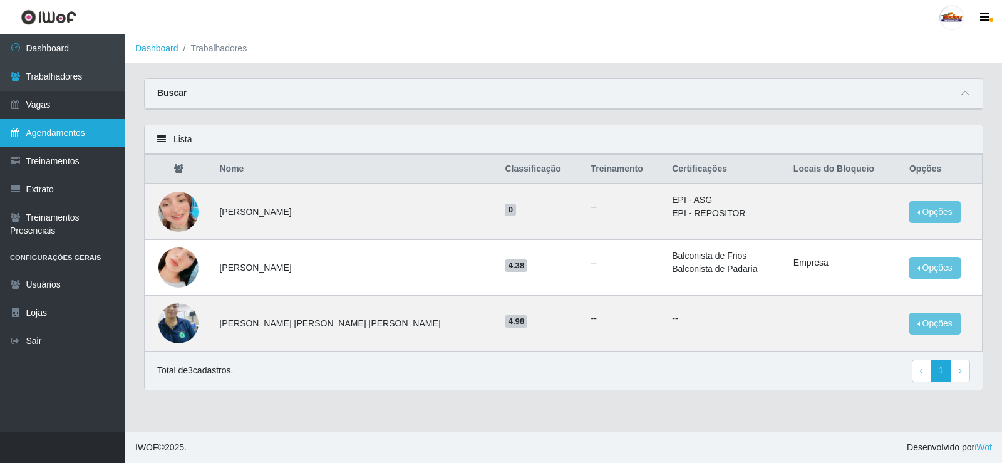
click at [86, 133] on link "Agendamentos" at bounding box center [62, 133] width 125 height 28
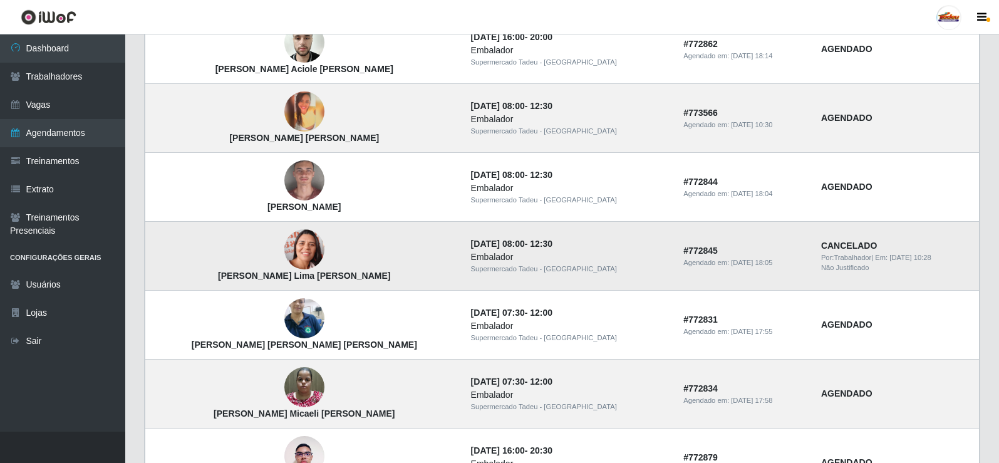
scroll to position [751, 0]
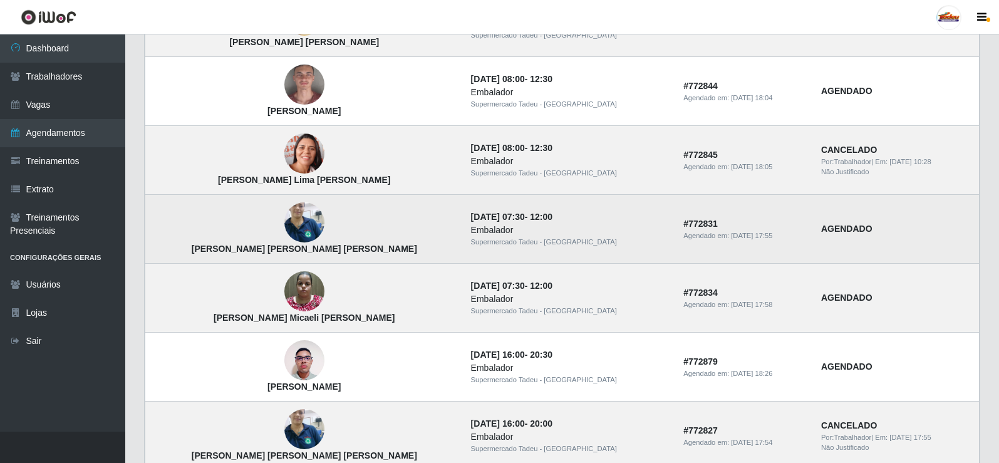
click at [284, 215] on img at bounding box center [304, 222] width 40 height 53
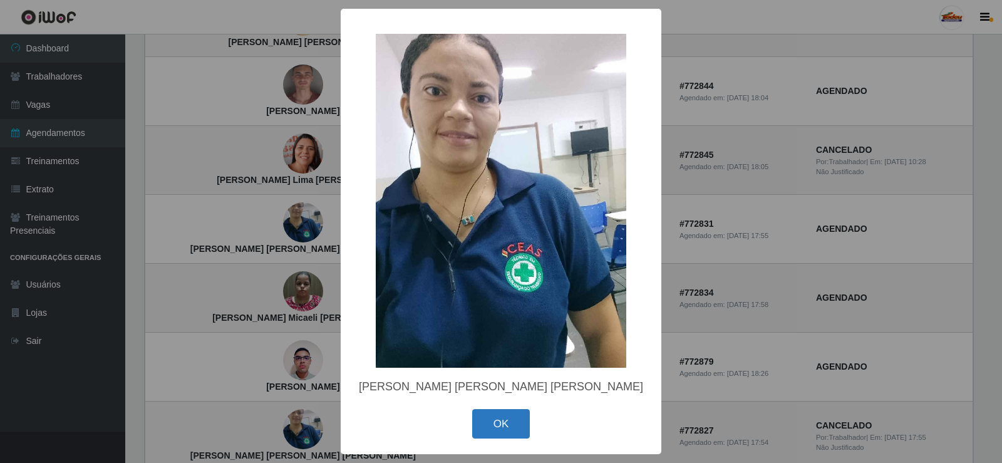
click at [495, 423] on button "OK" at bounding box center [501, 423] width 58 height 29
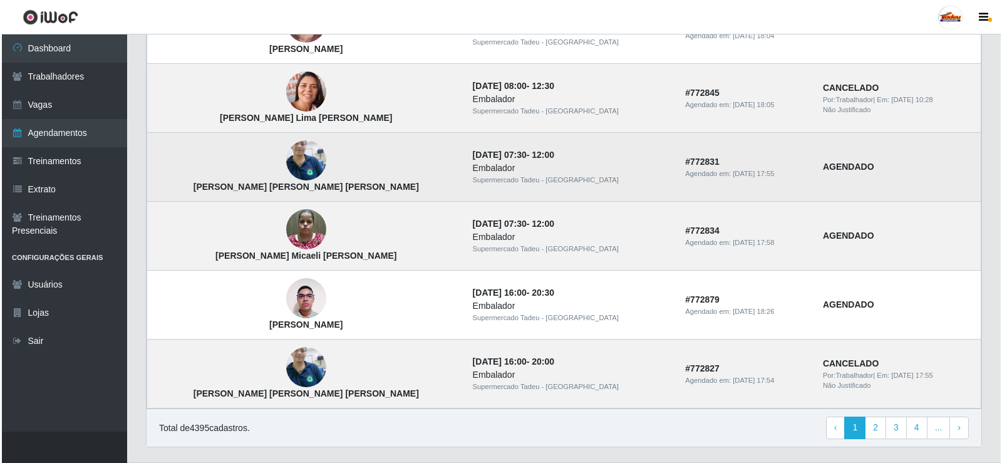
scroll to position [814, 0]
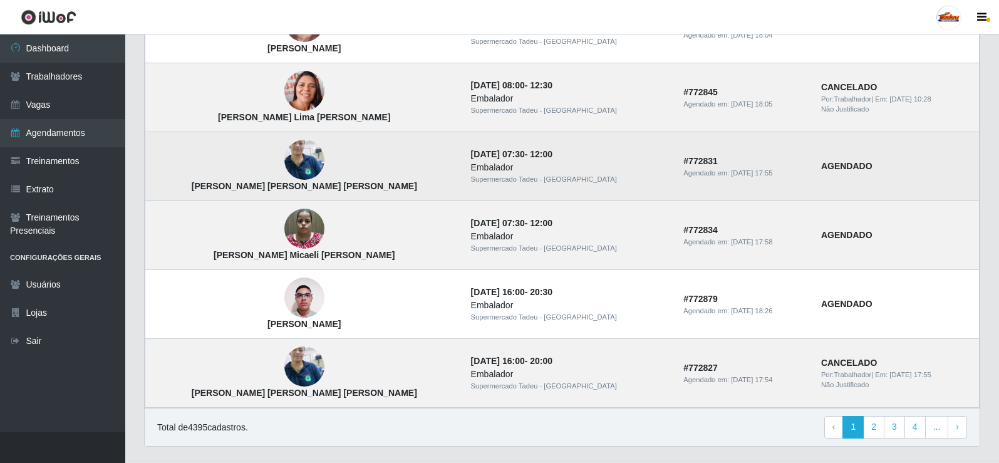
click at [284, 158] on img at bounding box center [304, 159] width 40 height 53
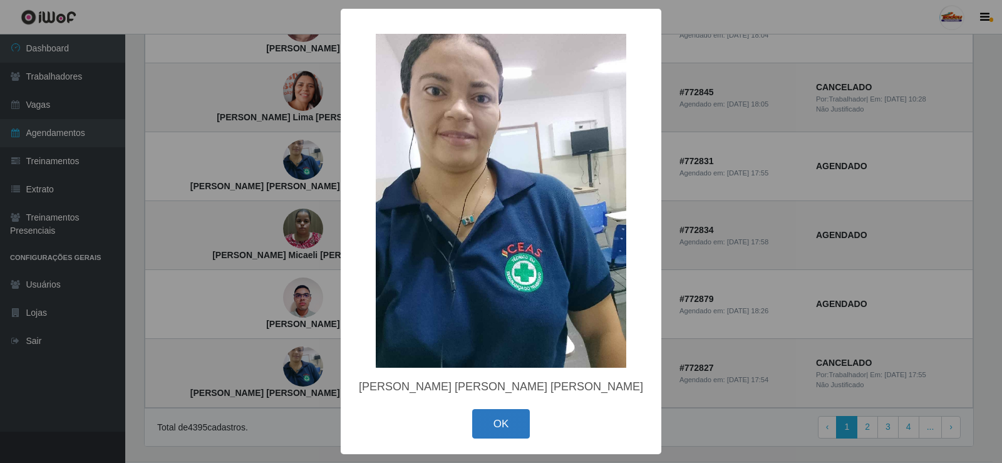
click at [495, 427] on button "OK" at bounding box center [501, 423] width 58 height 29
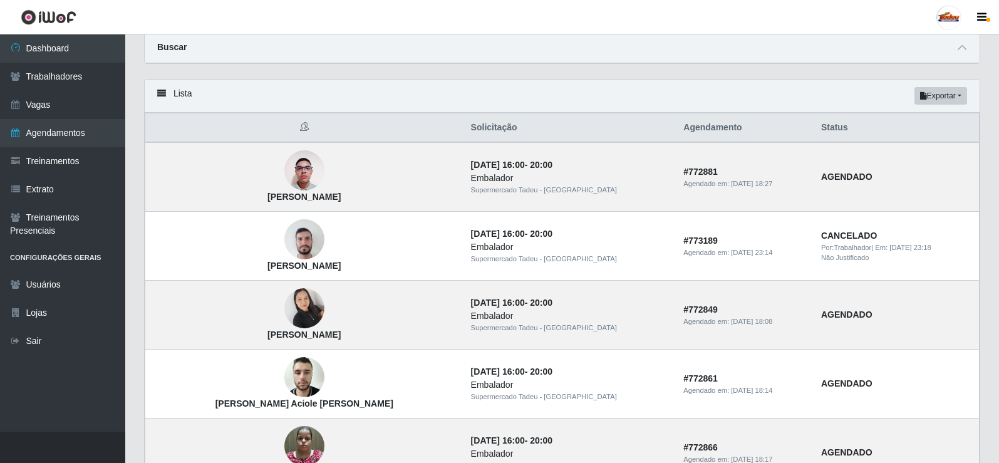
scroll to position [0, 0]
